Goal: Task Accomplishment & Management: Manage account settings

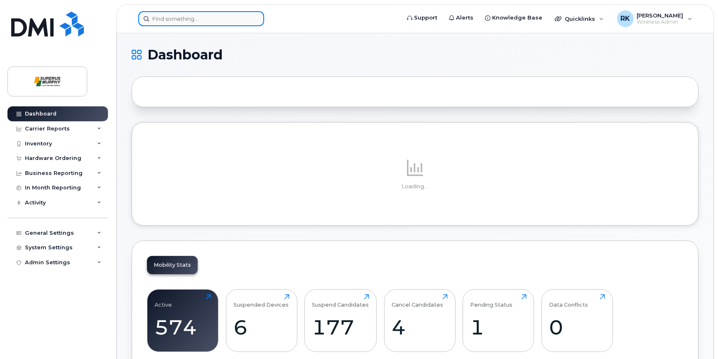
click at [188, 13] on input at bounding box center [201, 18] width 126 height 15
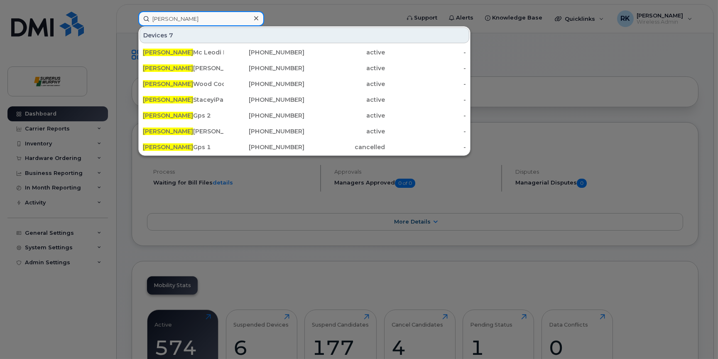
click at [188, 13] on input "Travis" at bounding box center [201, 18] width 126 height 15
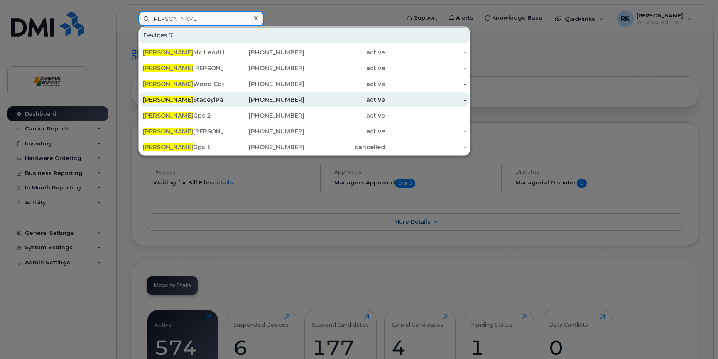
type input "Travis"
click at [204, 98] on div "Travis StaceyiPad" at bounding box center [183, 99] width 81 height 8
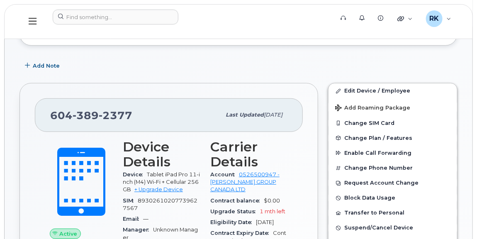
scroll to position [112, 0]
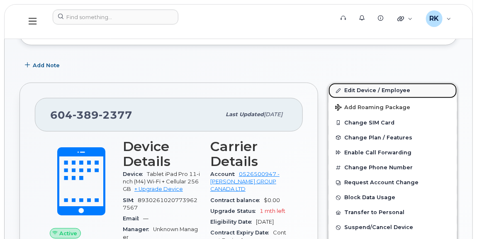
click at [373, 91] on link "Edit Device / Employee" at bounding box center [393, 90] width 129 height 15
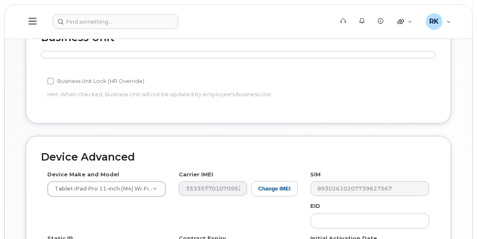
scroll to position [376, 0]
